Goal: Task Accomplishment & Management: Use online tool/utility

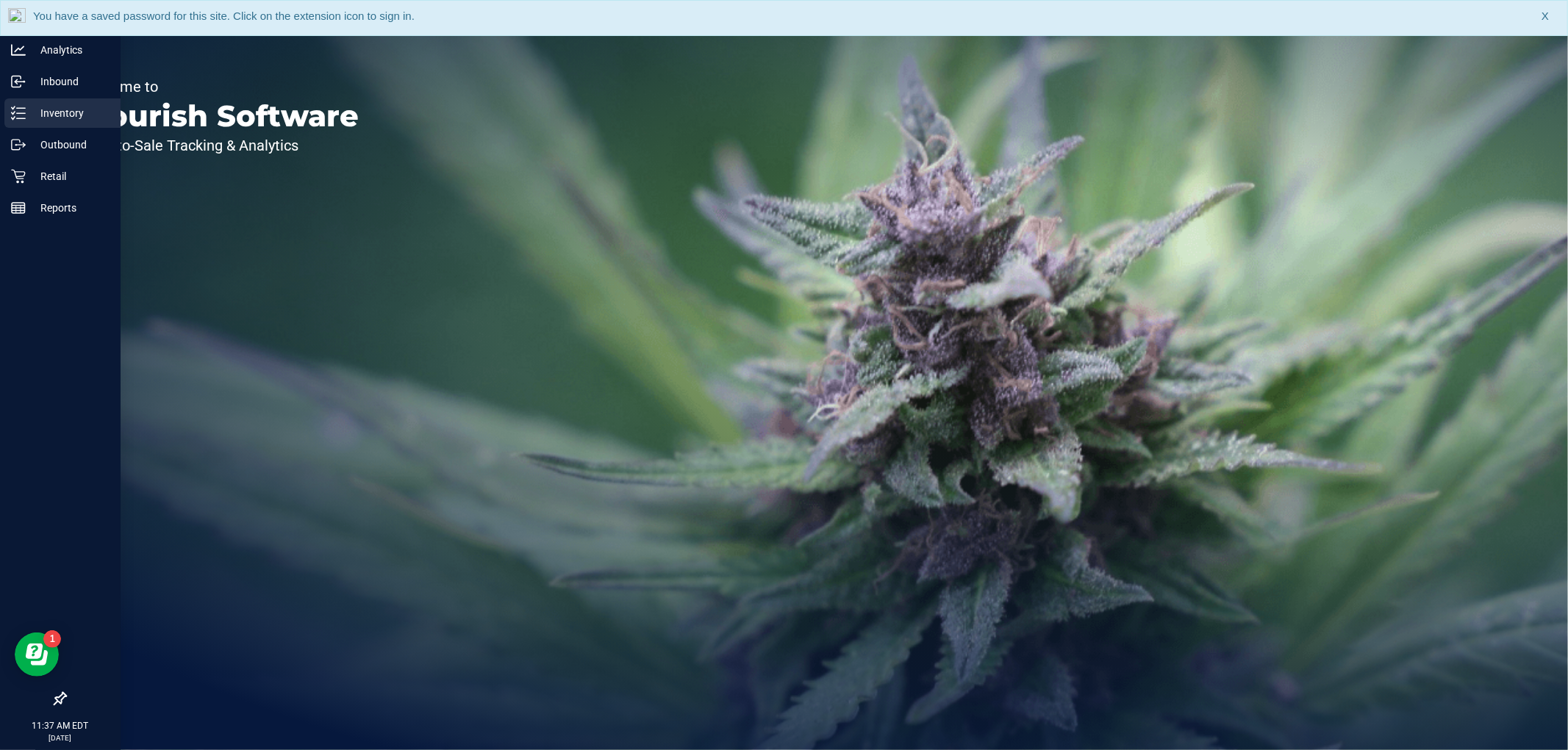
click at [22, 118] on icon at bounding box center [18, 113] width 15 height 15
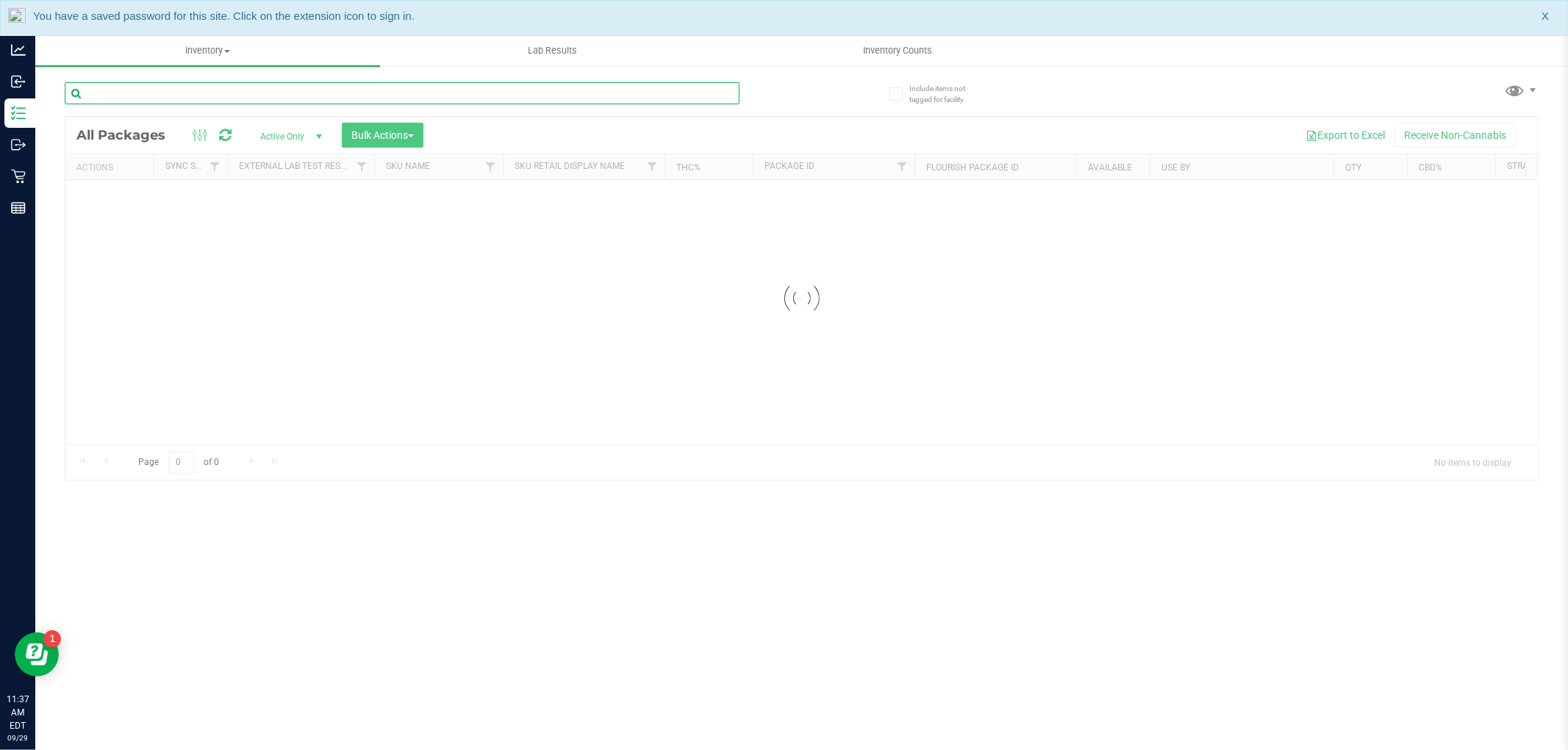
click at [179, 93] on input "text" at bounding box center [401, 94] width 675 height 22
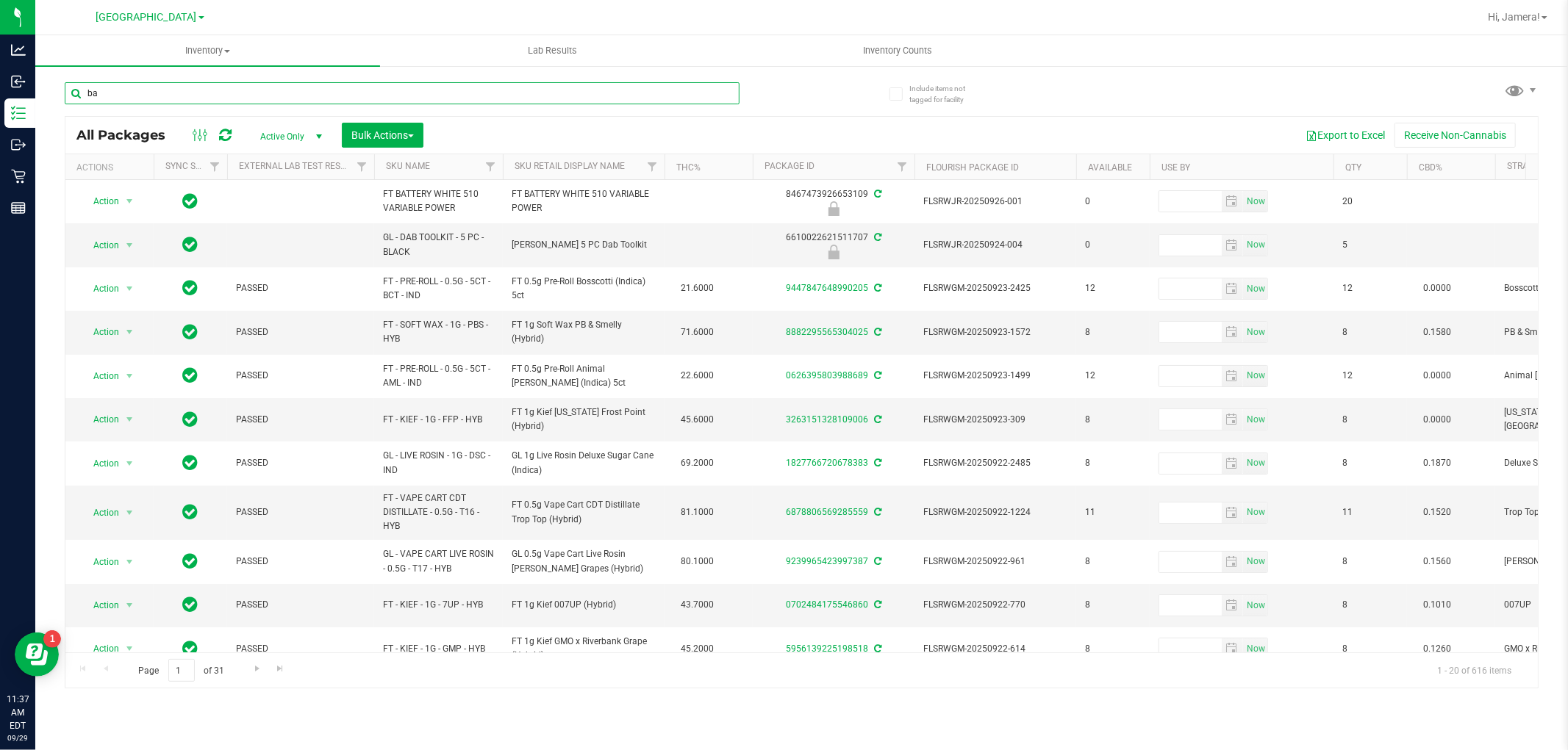
type input "b"
type input "510"
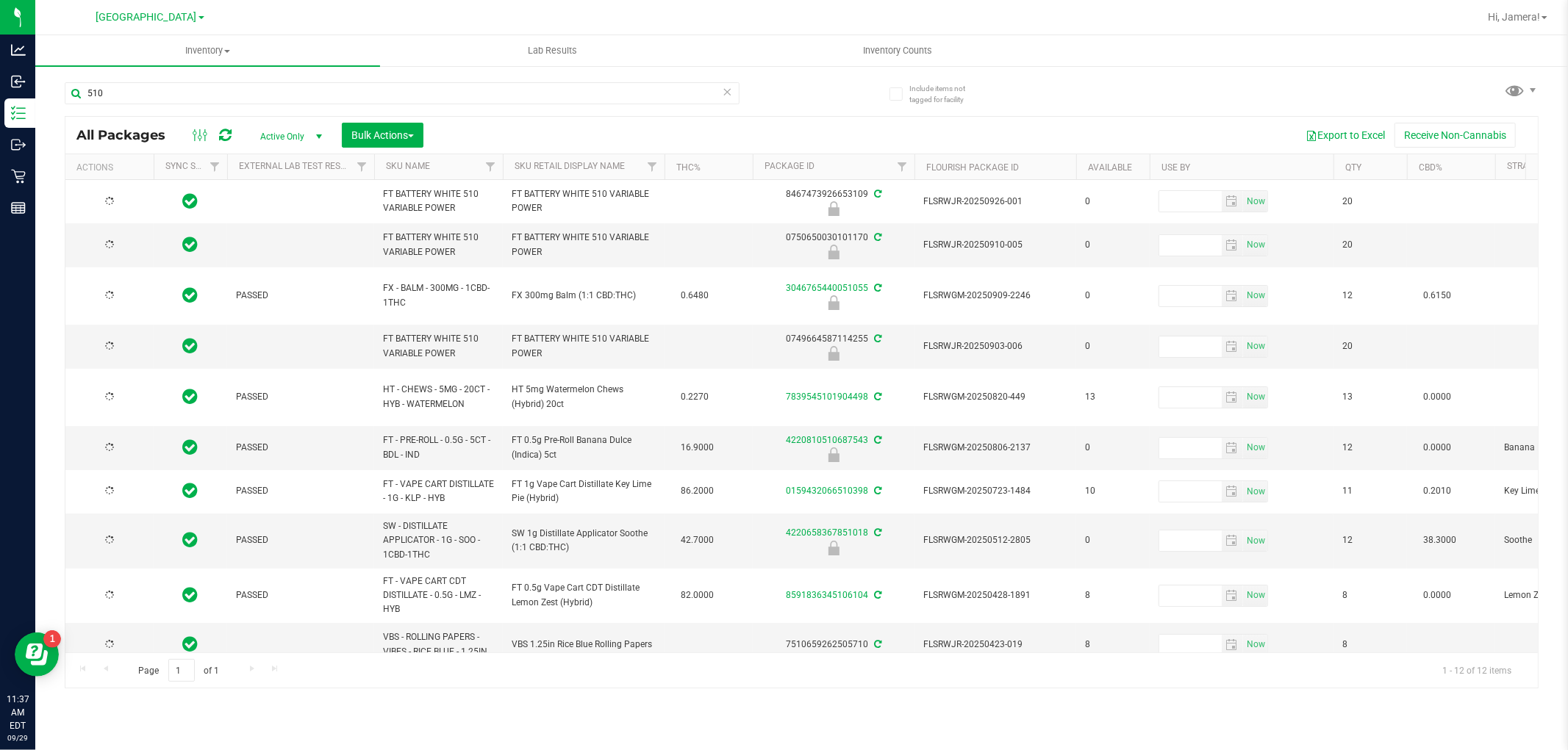
type input "[DATE]"
click at [632, 166] on th "Sku Retail Display Name" at bounding box center [584, 167] width 162 height 26
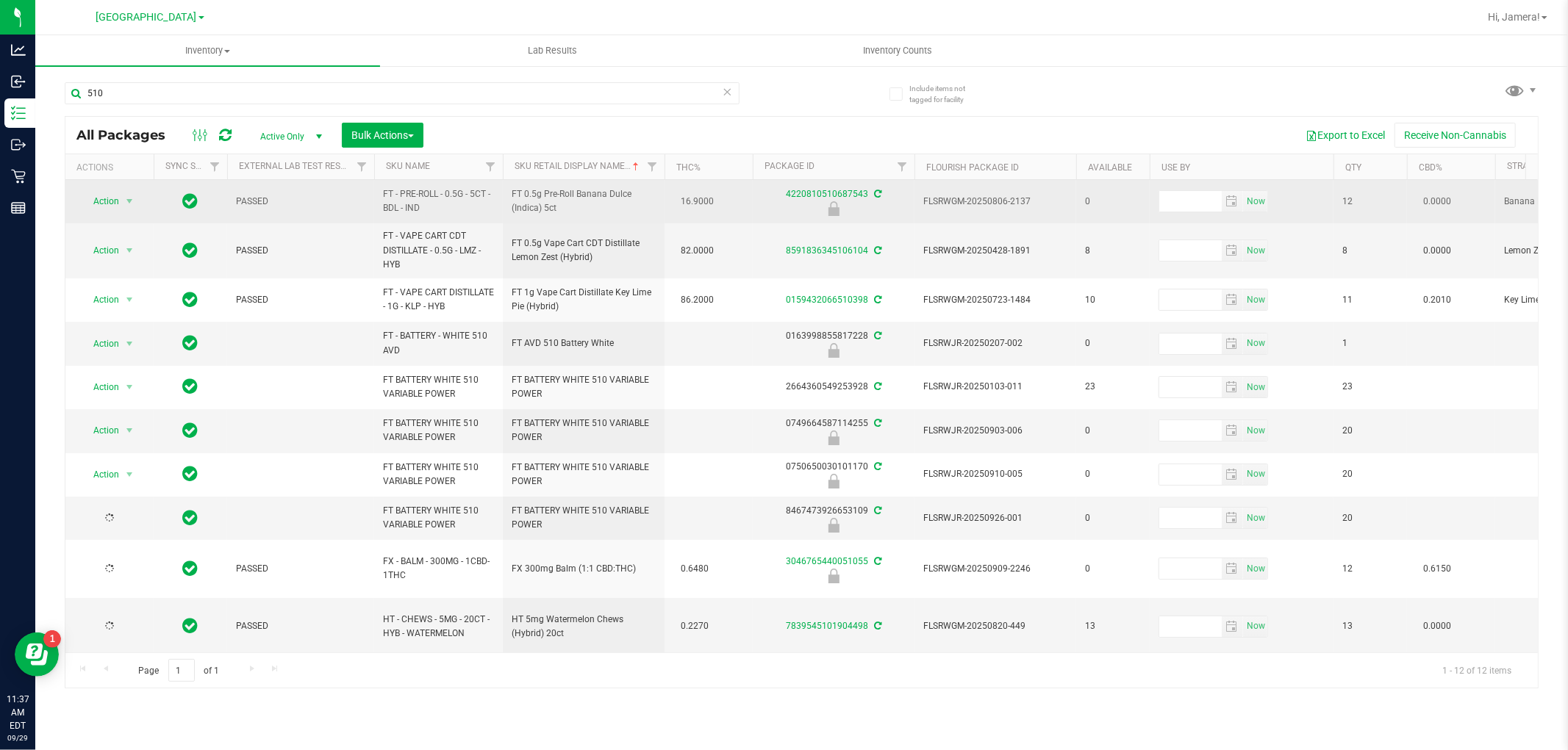
type input "[DATE]"
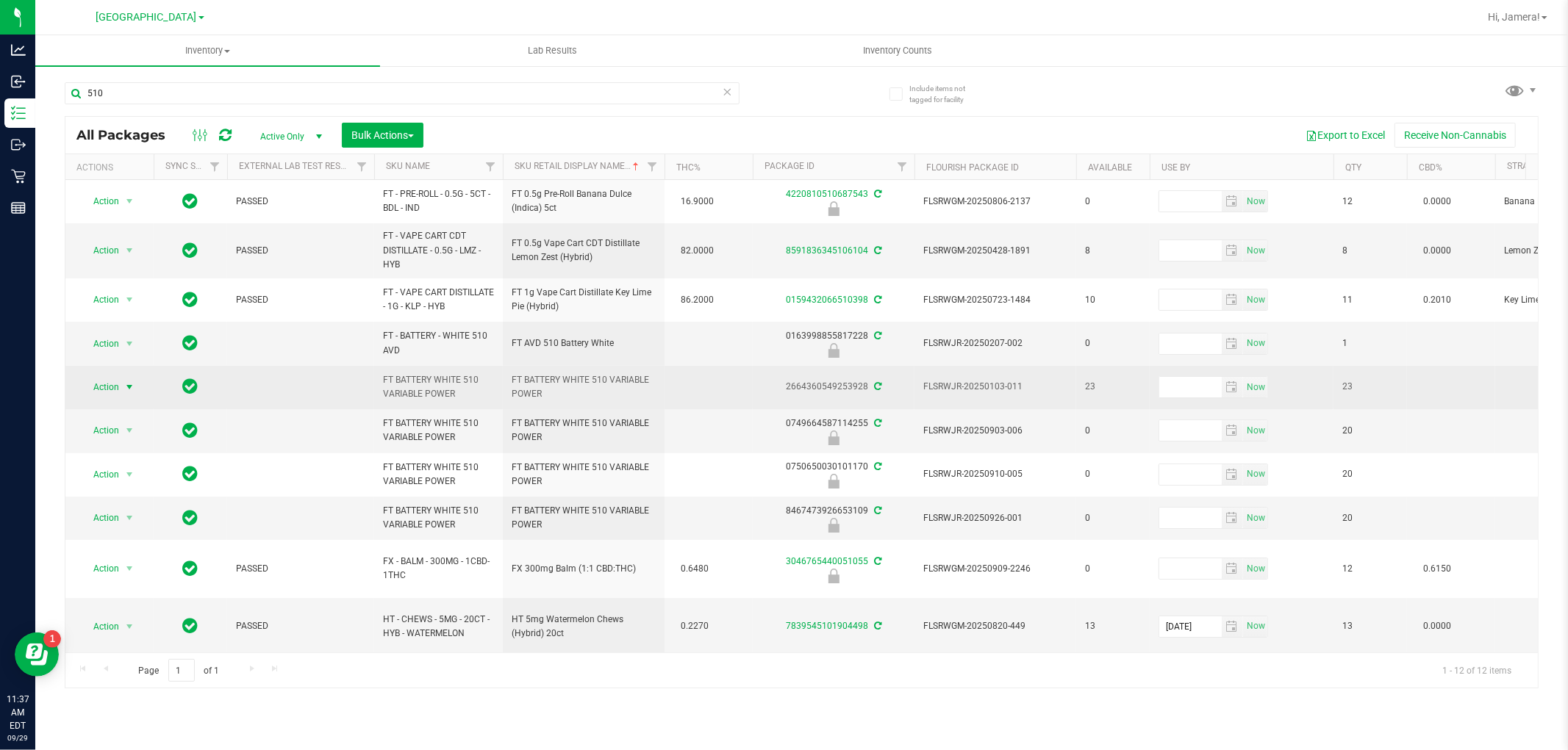
click at [127, 392] on span "select" at bounding box center [129, 386] width 12 height 12
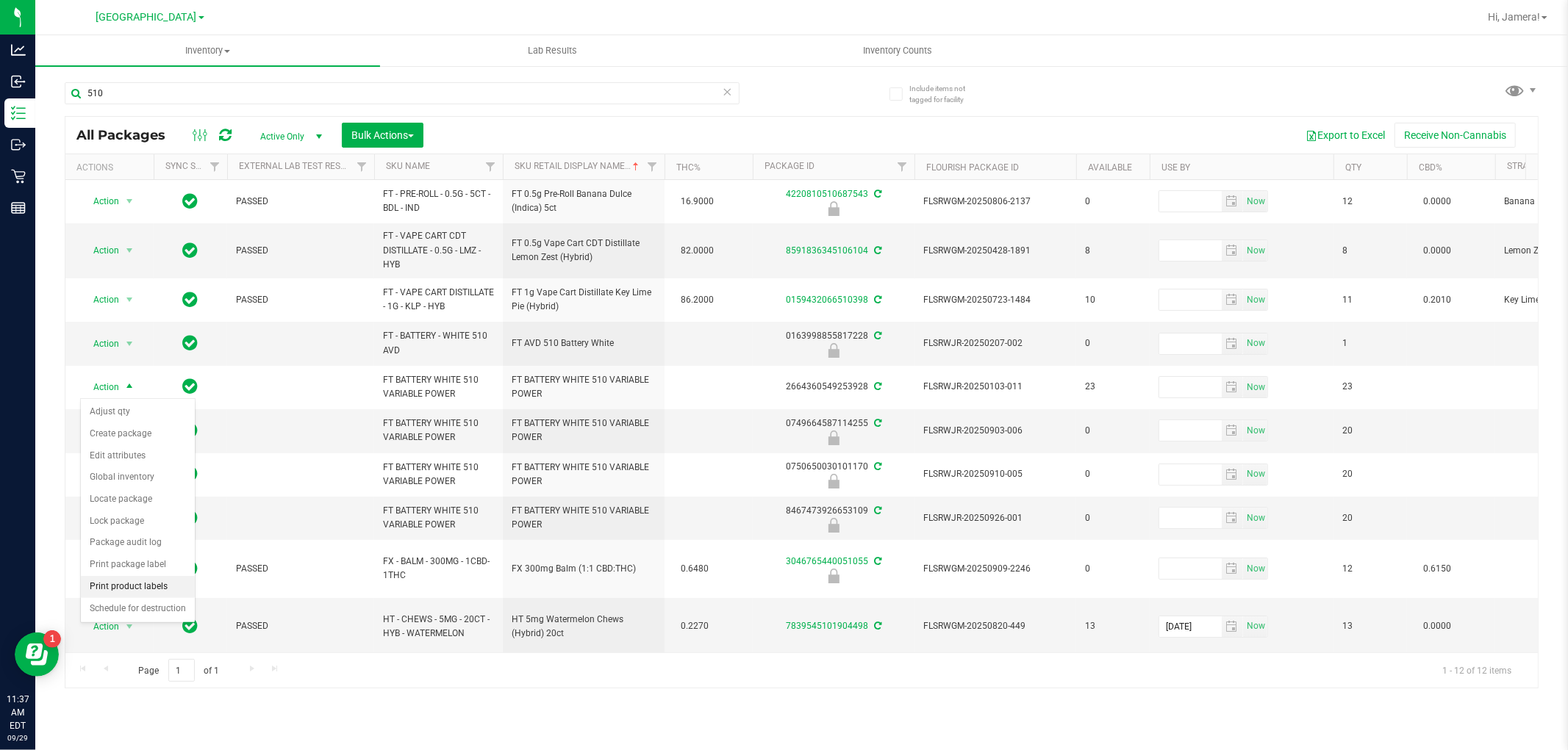
click at [166, 582] on li "Print product labels" at bounding box center [138, 588] width 114 height 22
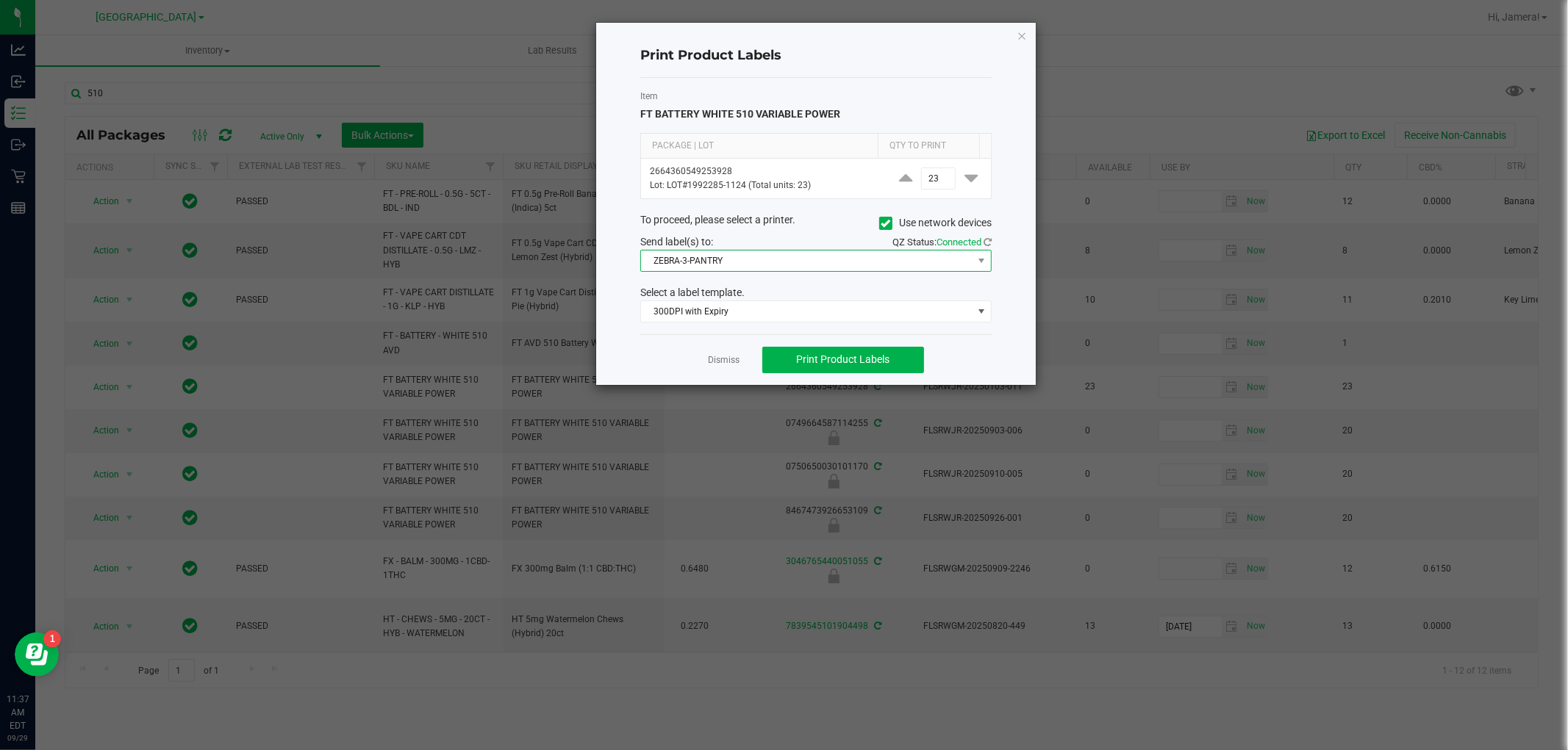
click at [818, 256] on span "ZEBRA-3-PANTRY" at bounding box center [807, 261] width 332 height 20
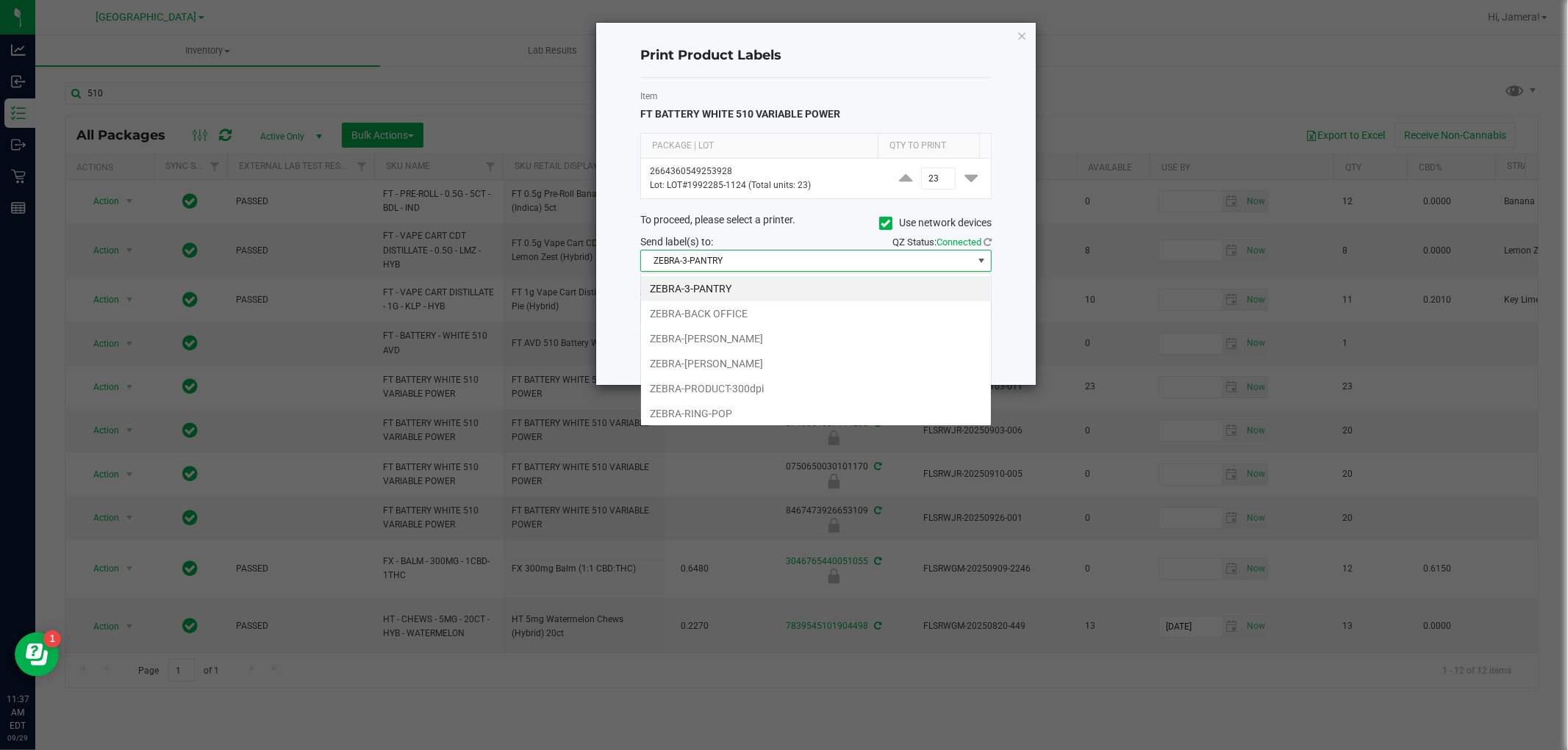
scroll to position [22, 351]
click at [761, 386] on li "ZEBRA-PRODUCT-300dpi" at bounding box center [816, 388] width 350 height 25
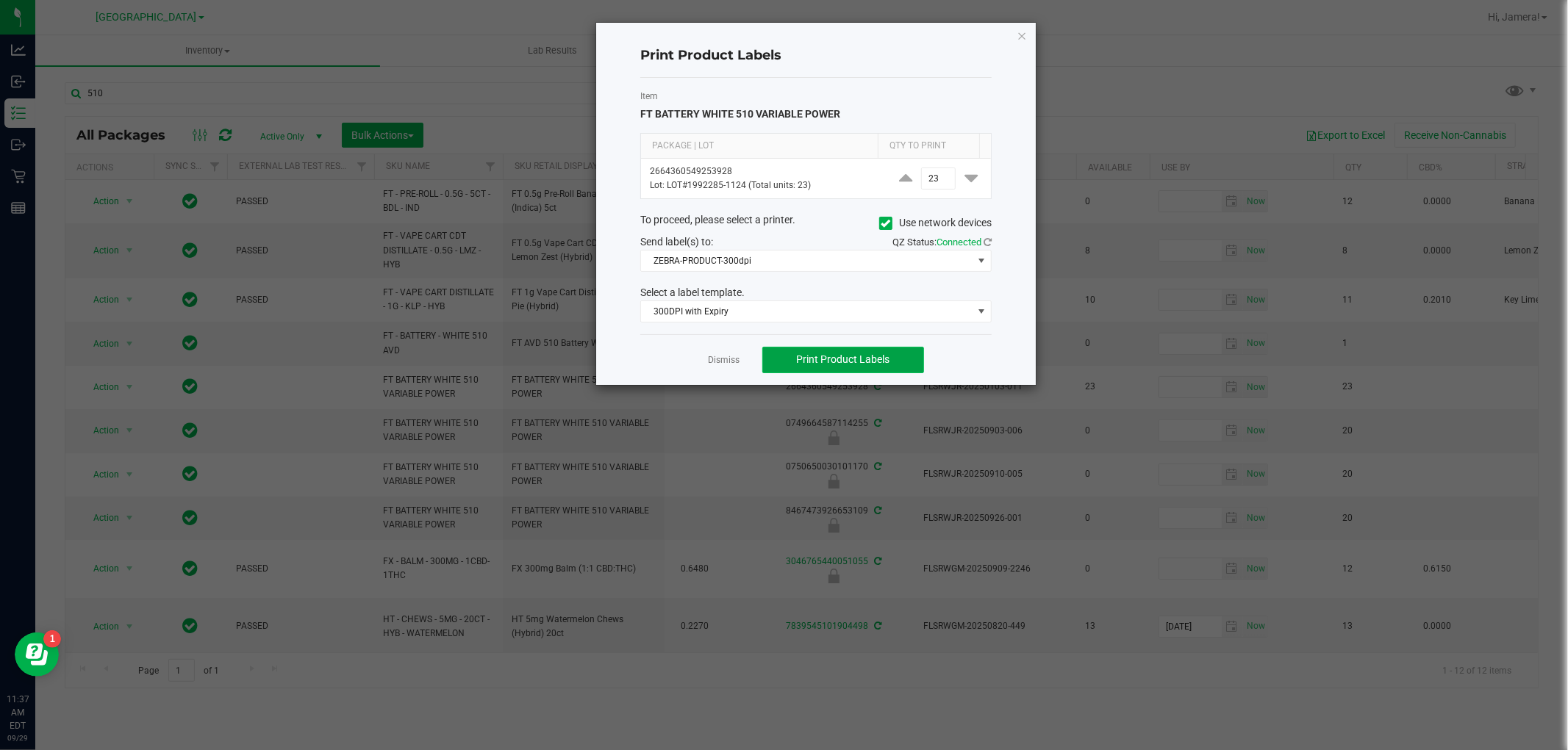
click at [842, 360] on span "Print Product Labels" at bounding box center [843, 359] width 94 height 12
